Goal: Download file/media

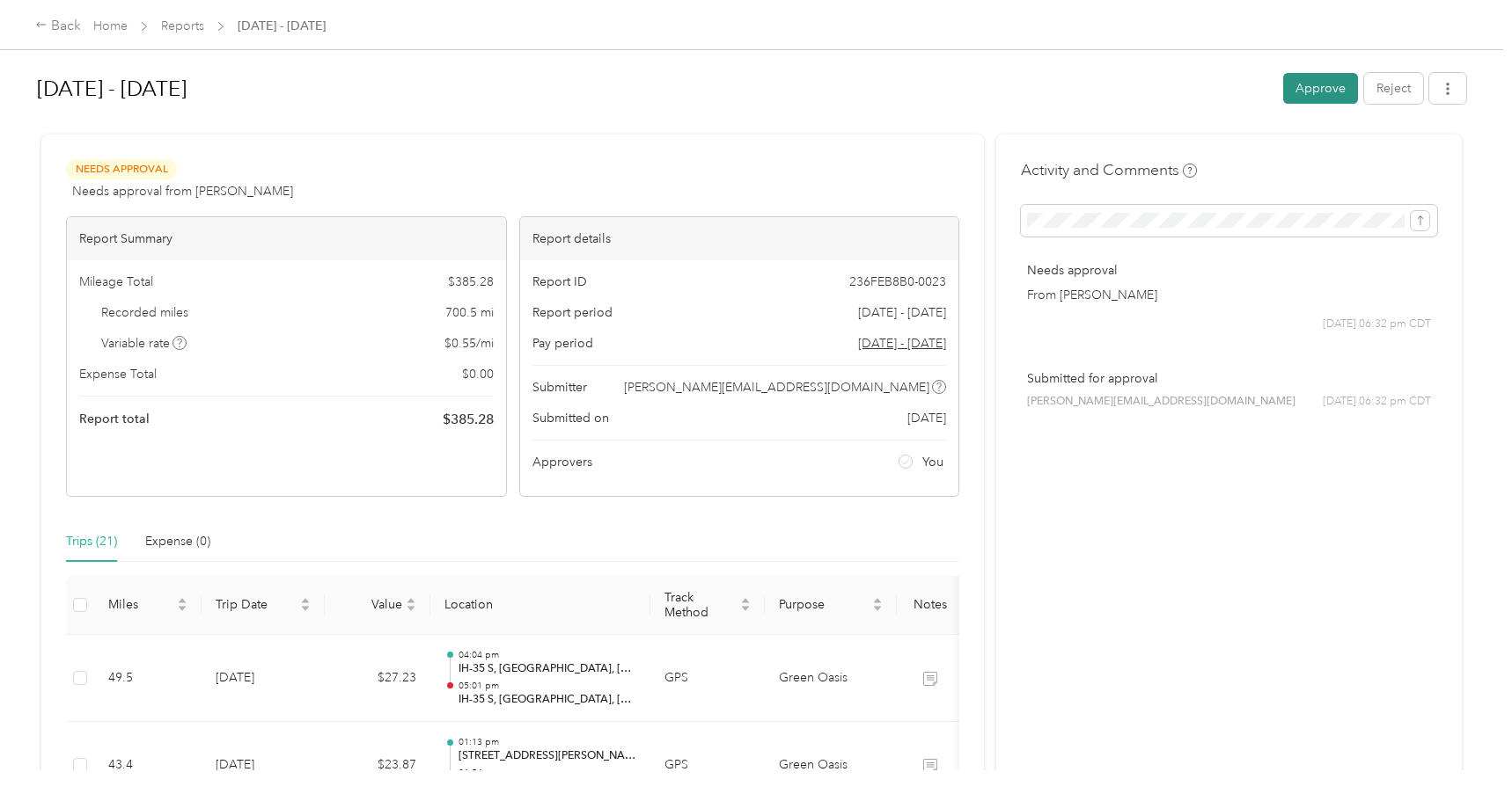
click at [1320, 102] on button "Approve" at bounding box center [1319, 88] width 74 height 30
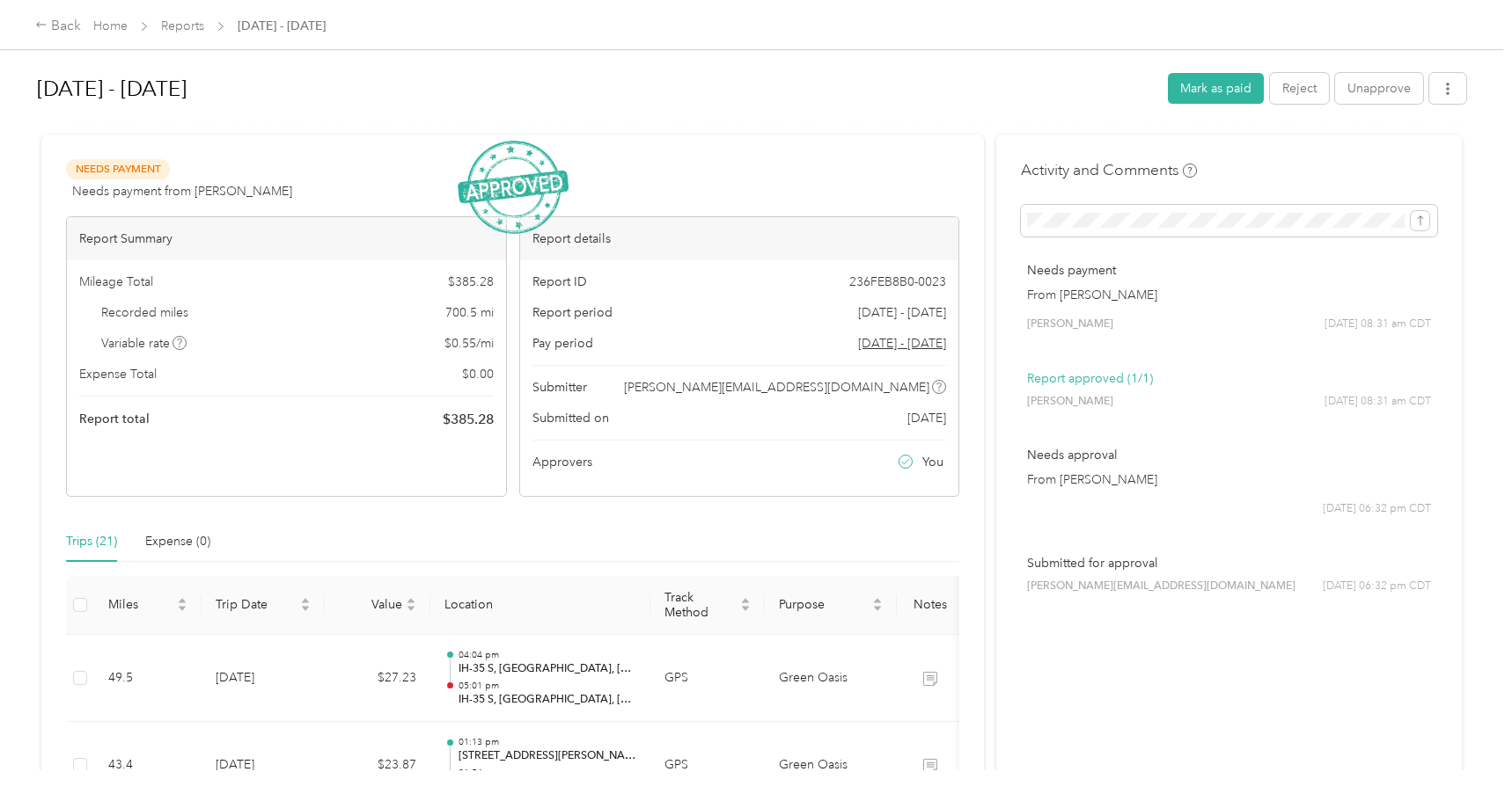
click at [1476, 91] on div "Aug 18 - 31, 2025 Mark as paid Reject Unapprove Needs Payment Needs payment fro…" at bounding box center [751, 385] width 1503 height 771
click at [1453, 86] on button "button" at bounding box center [1447, 88] width 37 height 30
click at [1399, 148] on span "Download" at bounding box center [1393, 152] width 58 height 19
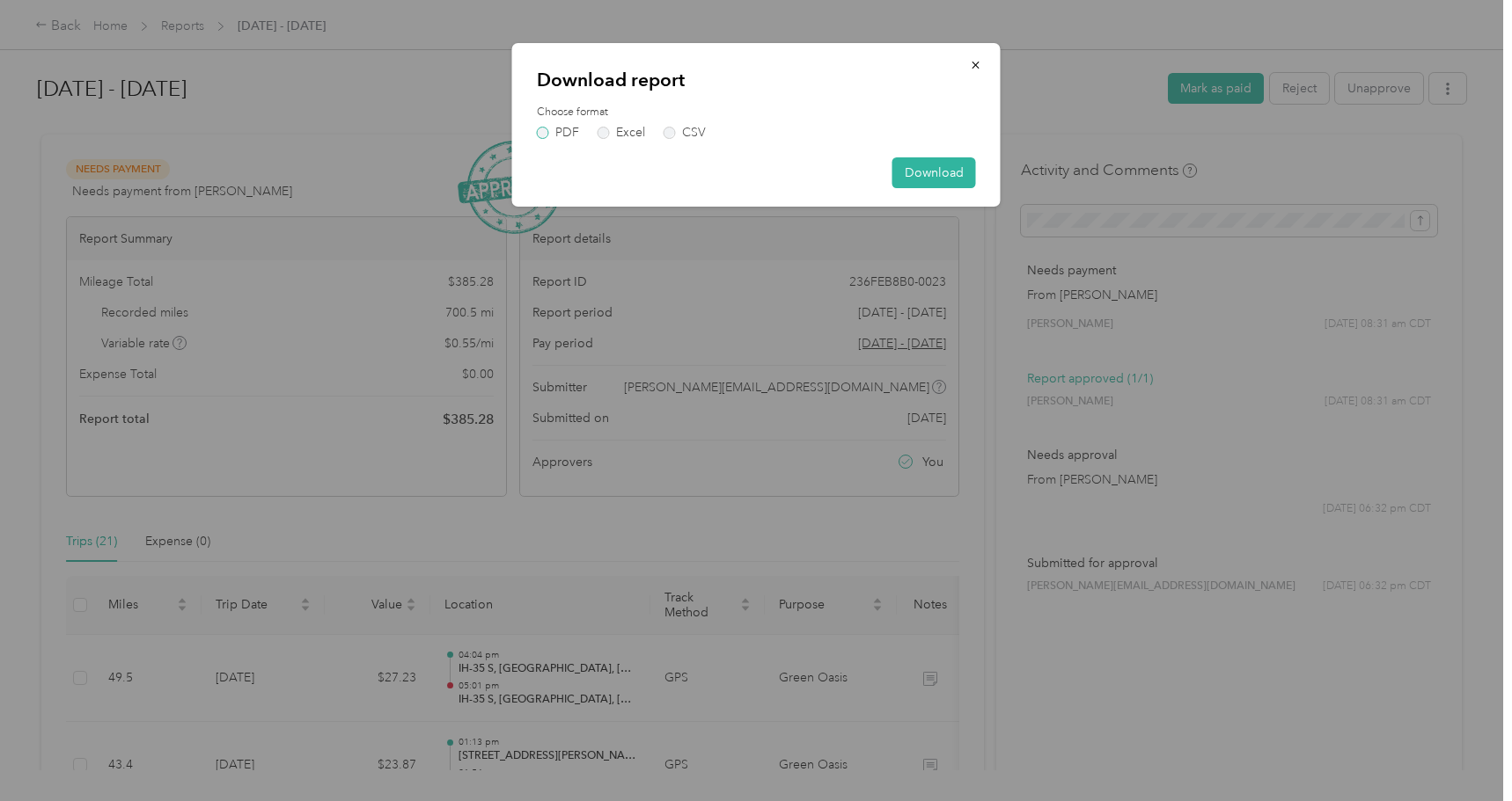
click at [557, 134] on label "PDF" at bounding box center [557, 133] width 42 height 13
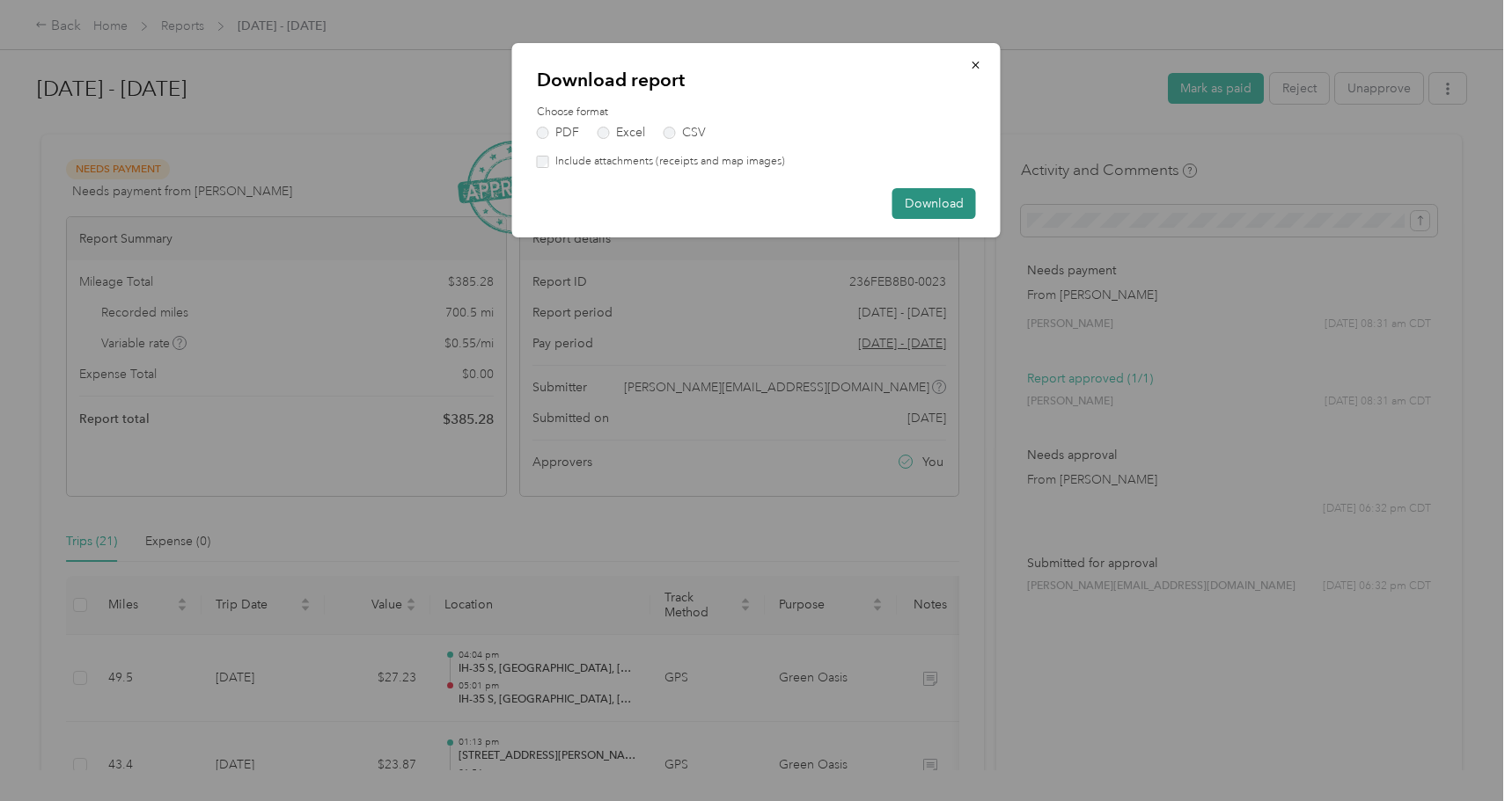
click at [944, 202] on button "Download" at bounding box center [934, 203] width 83 height 30
